Goal: Go to known website: Access a specific website the user already knows

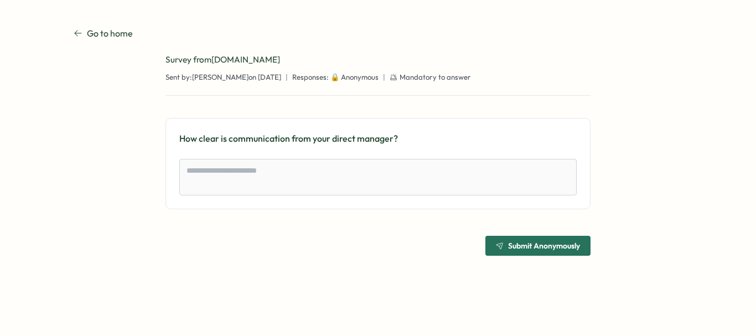
type textarea "*"
click at [101, 33] on p "Go to home" at bounding box center [110, 34] width 46 height 14
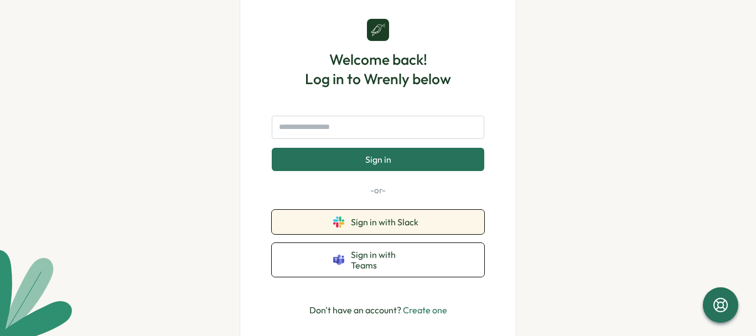
click at [388, 225] on span "Sign in with Slack" at bounding box center [387, 222] width 72 height 10
